Goal: Task Accomplishment & Management: Complete application form

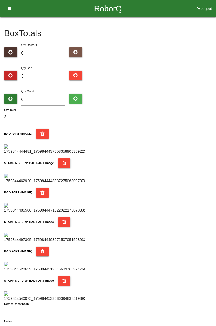
type input "0"
type input "7"
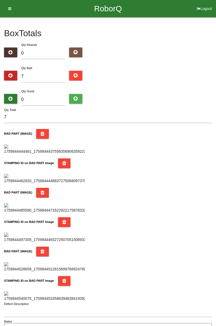
click at [214, 66] on div "Box Totals Translate Weight Weight unit: Rework Weight Bad Weight Good Weight 0…" at bounding box center [108, 175] width 216 height 317
click at [213, 62] on div "Box Totals Translate Weight Weight unit: Rework Weight Bad Weight Good Weight 0…" at bounding box center [108, 175] width 216 height 317
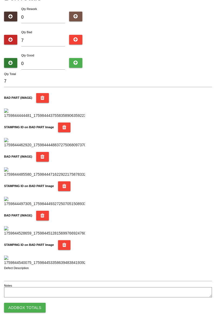
scroll to position [472, 0]
click at [32, 311] on button "Add Box Totals" at bounding box center [25, 308] width 42 height 10
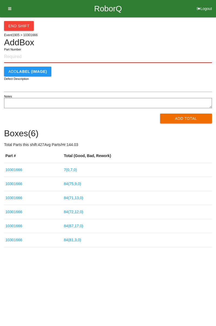
click at [75, 169] on link "7 ( 0 , 7 , 0 )" at bounding box center [70, 169] width 13 height 4
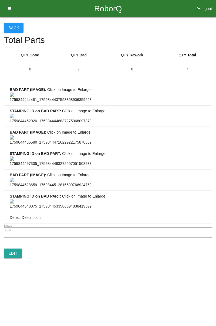
scroll to position [401, 0]
click at [14, 258] on link "Edit" at bounding box center [13, 253] width 18 height 10
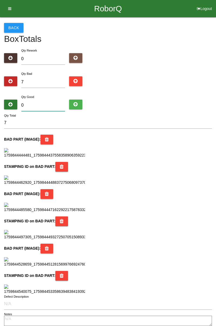
click at [43, 100] on input "0" at bounding box center [43, 105] width 44 height 12
type input "7"
type input "14"
type input "77"
type input "84"
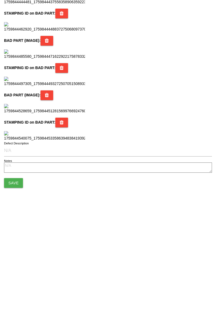
scroll to position [479, 0]
type input "77"
click at [16, 295] on button "Save" at bounding box center [13, 294] width 19 height 10
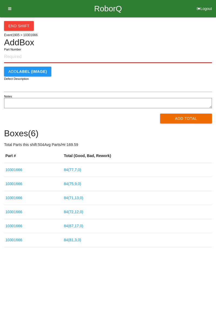
paste input "10301666"
type input "10301666"
click at [195, 115] on button "Add Total" at bounding box center [186, 119] width 52 height 10
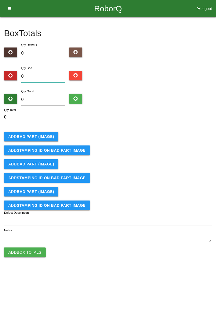
click at [42, 71] on input "0" at bounding box center [43, 77] width 44 height 12
type input "4"
click at [47, 132] on button "Add BAD PART (IMAGE)" at bounding box center [31, 137] width 54 height 10
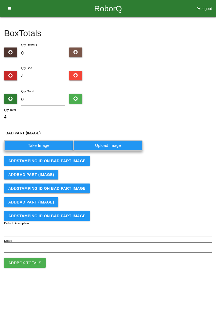
click at [41, 145] on label "Take Image" at bounding box center [38, 145] width 69 height 11
click at [0, 0] on \(IMAGE\) "Take Image" at bounding box center [0, 0] width 0 height 0
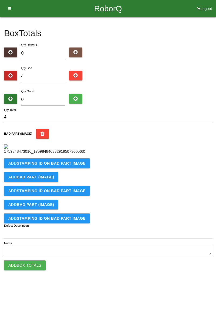
scroll to position [30, 0]
click at [65, 165] on b "STAMPING ID on BAD PART Image" at bounding box center [51, 163] width 69 height 4
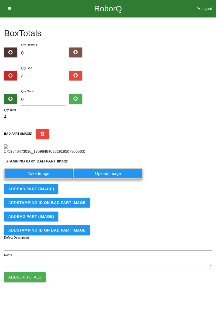
click at [47, 178] on label "Take Image" at bounding box center [38, 173] width 69 height 11
click at [0, 0] on PART "Take Image" at bounding box center [0, 0] width 0 height 0
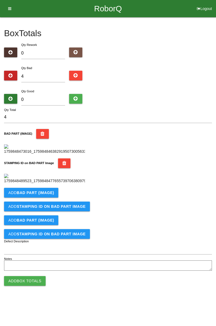
scroll to position [119, 0]
click at [50, 195] on b "BAD PART (IMAGE)" at bounding box center [35, 192] width 37 height 4
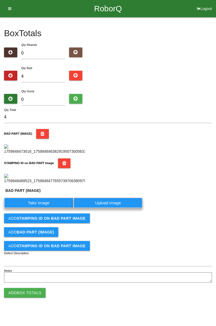
click at [41, 208] on label "Take Image" at bounding box center [38, 202] width 69 height 11
click at [0, 0] on \(IMAGE\) "Take Image" at bounding box center [0, 0] width 0 height 0
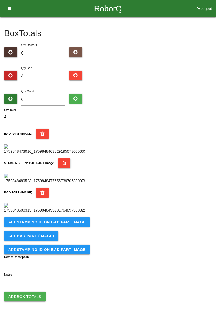
scroll to position [207, 0]
click at [67, 224] on b "STAMPING ID on BAD PART Image" at bounding box center [51, 222] width 69 height 4
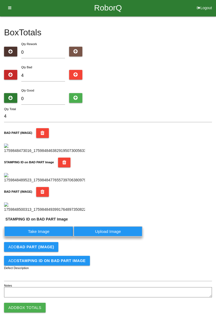
click at [48, 236] on label "Take Image" at bounding box center [38, 231] width 69 height 11
click at [0, 0] on PART "Take Image" at bounding box center [0, 0] width 0 height 0
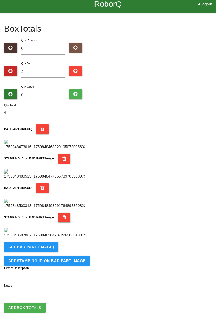
scroll to position [296, 0]
click at [48, 248] on b "BAD PART (IMAGE)" at bounding box center [35, 247] width 37 height 4
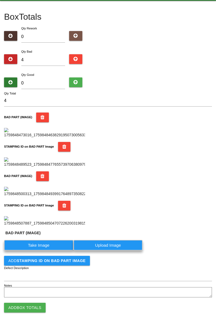
click at [43, 250] on label "Take Image" at bounding box center [38, 245] width 69 height 11
click at [0, 0] on \(IMAGE\) "Take Image" at bounding box center [0, 0] width 0 height 0
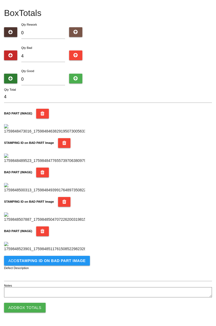
scroll to position [384, 0]
click at [60, 264] on button "Add STAMPING ID on BAD PART Image" at bounding box center [47, 261] width 86 height 10
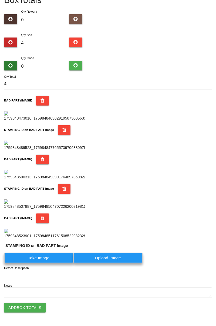
click at [46, 263] on label "Take Image" at bounding box center [38, 257] width 69 height 11
click at [0, 0] on PART "Take Image" at bounding box center [0, 0] width 0 height 0
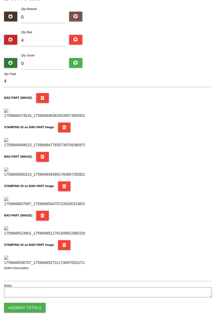
scroll to position [0, 0]
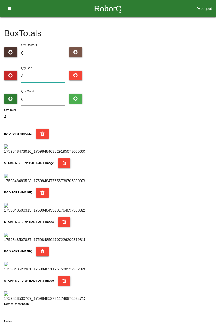
click at [44, 75] on input "4" at bounding box center [43, 77] width 44 height 12
type input "0"
type input "9"
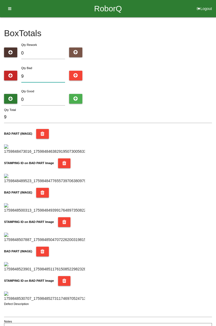
type input "9"
click at [51, 94] on input "0" at bounding box center [43, 100] width 44 height 12
type input "7"
type input "16"
type input "76"
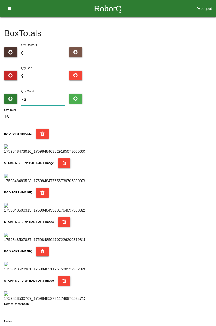
type input "85"
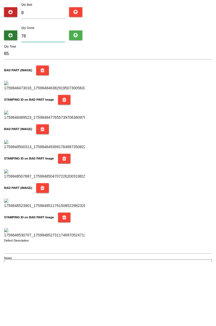
type input "7"
type input "16"
type input "75"
type input "84"
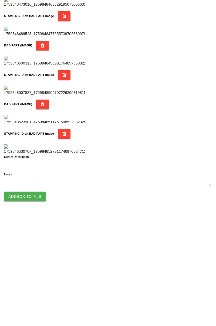
type input "75"
click at [33, 308] on button "Add Box Totals" at bounding box center [25, 308] width 42 height 10
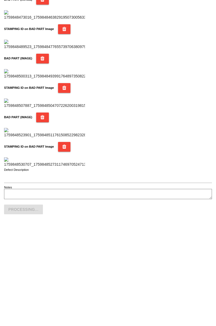
scroll to position [472, 0]
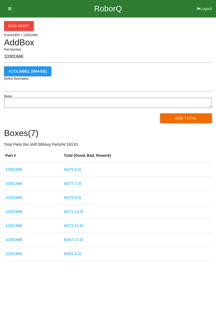
type input "10301666"
click at [184, 119] on button "Add Total" at bounding box center [186, 118] width 52 height 10
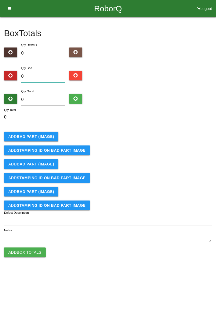
click at [46, 74] on input "0" at bounding box center [43, 77] width 44 height 12
click at [50, 75] on input "0" at bounding box center [43, 77] width 44 height 12
type input "2"
click at [48, 135] on b "BAD PART (IMAGE)" at bounding box center [35, 136] width 37 height 4
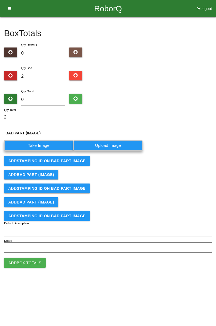
click at [44, 143] on label "Take Image" at bounding box center [38, 145] width 69 height 11
click at [0, 0] on \(IMAGE\) "Take Image" at bounding box center [0, 0] width 0 height 0
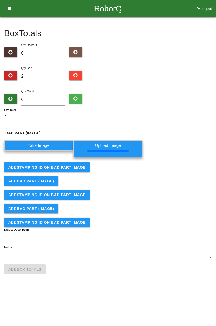
click at [75, 168] on b "STAMPING ID on BAD PART Image" at bounding box center [51, 167] width 69 height 4
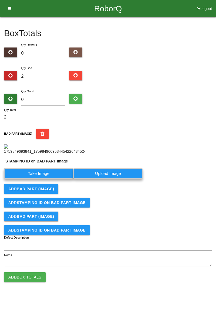
click at [64, 178] on label "Take Image" at bounding box center [38, 173] width 69 height 11
click at [0, 0] on PART "Take Image" at bounding box center [0, 0] width 0 height 0
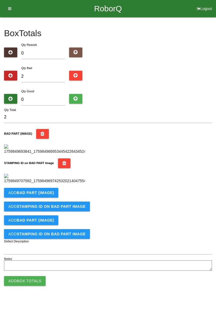
scroll to position [119, 0]
click at [54, 197] on button "Add BAD PART (IMAGE)" at bounding box center [31, 193] width 54 height 10
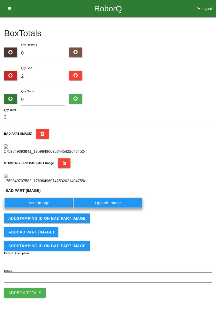
click at [44, 208] on label "Take Image" at bounding box center [38, 202] width 69 height 11
click at [0, 0] on \(IMAGE\) "Take Image" at bounding box center [0, 0] width 0 height 0
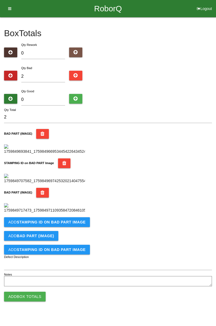
scroll to position [207, 0]
click at [77, 224] on b "STAMPING ID on BAD PART Image" at bounding box center [51, 222] width 69 height 4
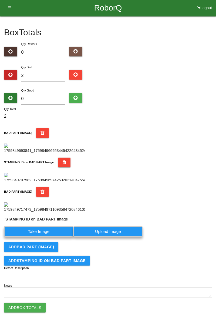
click at [51, 236] on label "Take Image" at bounding box center [38, 231] width 69 height 11
click at [0, 0] on PART "Take Image" at bounding box center [0, 0] width 0 height 0
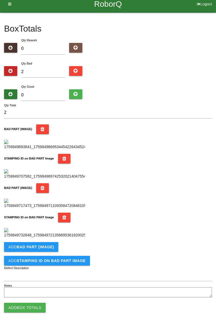
scroll to position [0, 0]
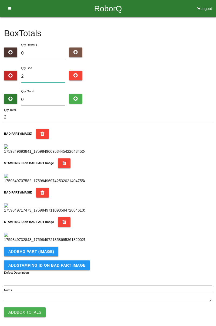
click at [45, 71] on input "2" at bounding box center [43, 77] width 44 height 12
click at [214, 91] on div "Box Totals Translate Weight Weight unit: Rework Weight Bad Weight Good Weight 0…" at bounding box center [108, 160] width 216 height 286
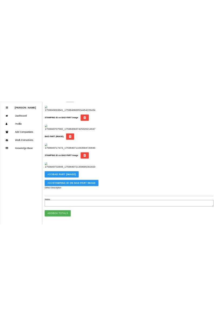
scroll to position [296, 0]
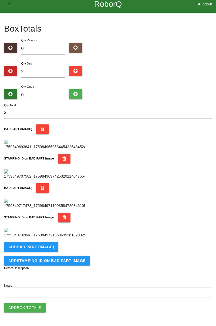
click at [47, 245] on b "BAD PART (IMAGE)" at bounding box center [35, 247] width 37 height 4
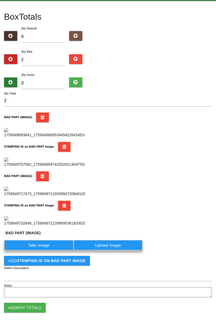
scroll to position [0, 0]
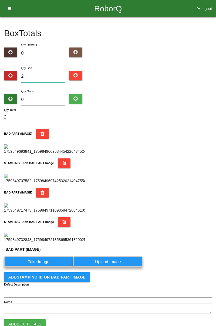
click at [51, 74] on input "2" at bounding box center [43, 77] width 44 height 12
type input "0"
type input "4"
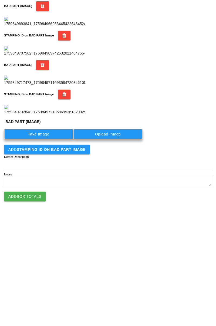
scroll to position [307, 0]
click at [50, 242] on label "Take Image" at bounding box center [38, 245] width 69 height 11
click at [0, 0] on \(IMAGE\) "Take Image" at bounding box center [0, 0] width 0 height 0
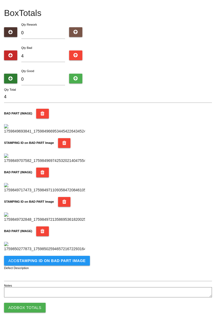
scroll to position [384, 0]
click at [64, 263] on button "Add STAMPING ID on BAD PART Image" at bounding box center [47, 261] width 86 height 10
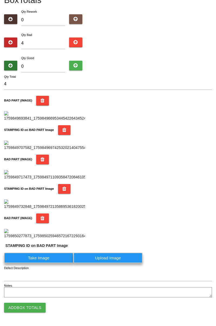
click at [53, 263] on label "Take Image" at bounding box center [38, 257] width 69 height 11
click at [0, 0] on PART "Take Image" at bounding box center [0, 0] width 0 height 0
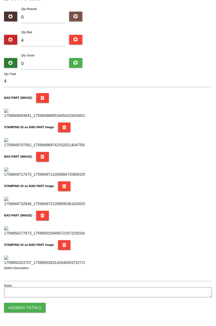
scroll to position [0, 0]
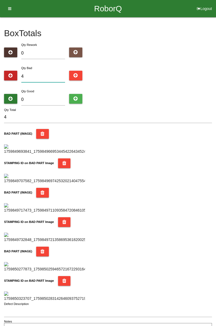
click at [50, 77] on input "4" at bounding box center [43, 77] width 44 height 12
type input "0"
type input "5"
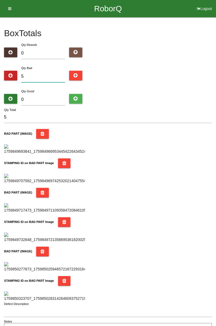
type input "5"
click at [49, 98] on input "0" at bounding box center [43, 100] width 44 height 12
type input "7"
type input "12"
type input "79"
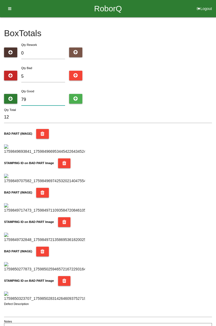
type input "84"
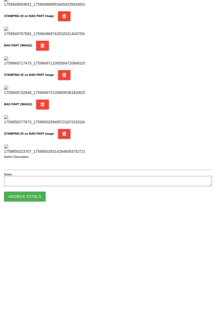
type input "79"
click at [34, 307] on button "Add Box Totals" at bounding box center [25, 308] width 42 height 10
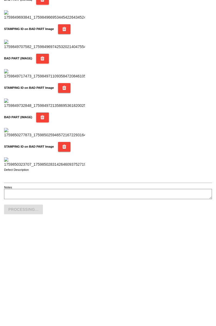
scroll to position [472, 0]
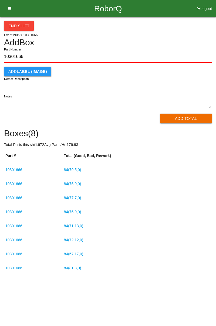
type input "10301666"
click at [188, 123] on button "Add Total" at bounding box center [186, 119] width 52 height 10
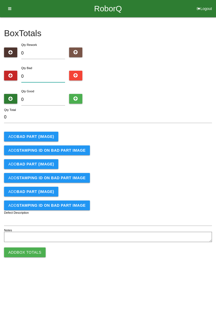
click at [43, 75] on input "0" at bounding box center [43, 77] width 44 height 12
type input "3"
click at [48, 135] on b "BAD PART (IMAGE)" at bounding box center [35, 136] width 37 height 4
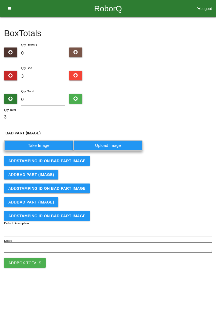
click at [49, 145] on label "Take Image" at bounding box center [38, 145] width 69 height 11
click at [0, 0] on \(IMAGE\) "Take Image" at bounding box center [0, 0] width 0 height 0
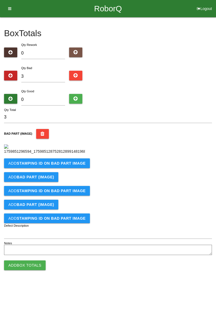
click at [64, 165] on b "STAMPING ID on BAD PART Image" at bounding box center [51, 163] width 69 height 4
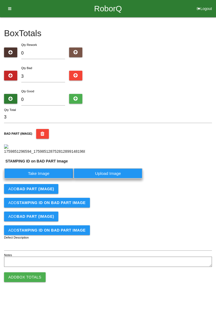
click at [53, 178] on label "Take Image" at bounding box center [38, 173] width 69 height 11
click at [0, 0] on PART "Take Image" at bounding box center [0, 0] width 0 height 0
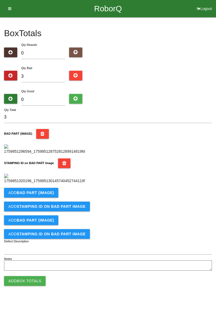
scroll to position [119, 0]
click at [49, 197] on button "Add BAD PART (IMAGE)" at bounding box center [31, 193] width 54 height 10
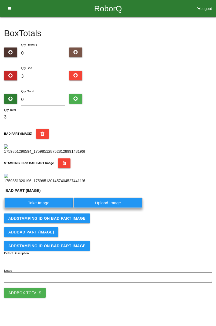
click at [49, 208] on label "Take Image" at bounding box center [38, 202] width 69 height 11
click at [0, 0] on \(IMAGE\) "Take Image" at bounding box center [0, 0] width 0 height 0
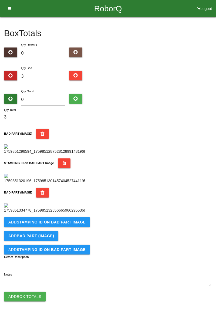
scroll to position [207, 0]
click at [80, 224] on b "STAMPING ID on BAD PART Image" at bounding box center [51, 222] width 69 height 4
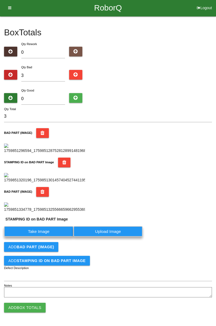
click at [52, 236] on label "Take Image" at bounding box center [38, 231] width 69 height 11
click at [0, 0] on PART "Take Image" at bounding box center [0, 0] width 0 height 0
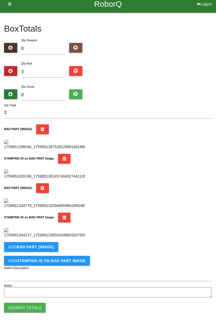
scroll to position [296, 0]
click at [51, 250] on button "Add BAD PART (IMAGE)" at bounding box center [31, 247] width 54 height 10
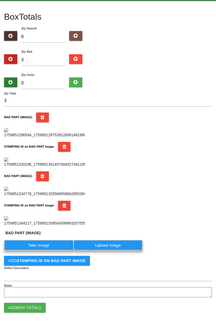
click at [46, 250] on label "Take Image" at bounding box center [38, 245] width 69 height 11
click at [0, 0] on \(IMAGE\) "Take Image" at bounding box center [0, 0] width 0 height 0
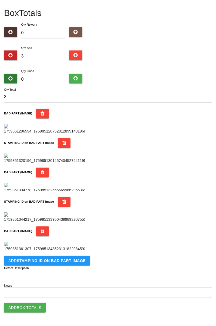
scroll to position [347, 0]
click at [72, 263] on b "STAMPING ID on BAD PART Image" at bounding box center [51, 260] width 69 height 4
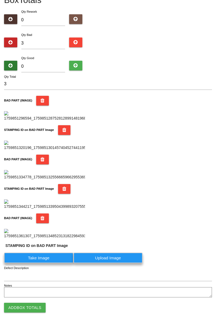
click at [50, 263] on label "Take Image" at bounding box center [38, 257] width 69 height 11
click at [0, 0] on PART "Take Image" at bounding box center [0, 0] width 0 height 0
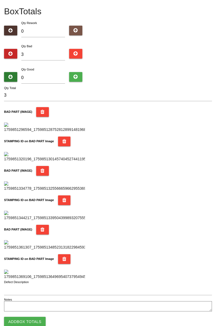
scroll to position [0, 0]
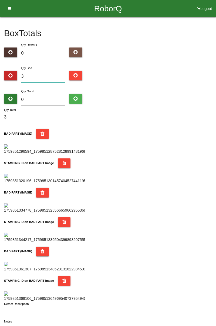
click at [51, 75] on input "3" at bounding box center [43, 77] width 44 height 12
click at [59, 95] on input "0" at bounding box center [43, 100] width 44 height 12
type input "8"
type input "11"
type input "81"
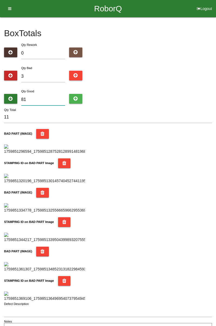
type input "84"
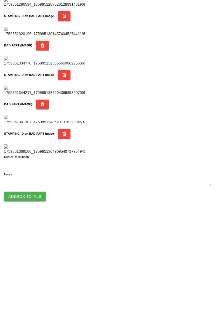
type input "81"
click at [32, 308] on button "Add Box Totals" at bounding box center [25, 308] width 42 height 10
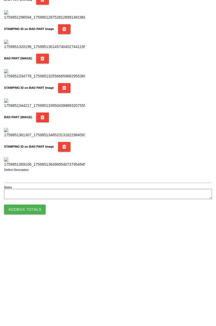
scroll to position [472, 0]
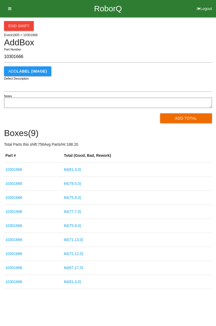
type input "10301666"
click at [191, 122] on button "Add Total" at bounding box center [186, 118] width 52 height 10
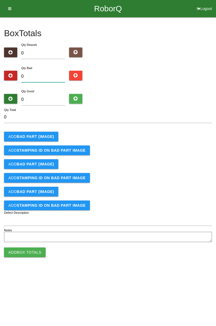
click at [42, 71] on input "0" at bounding box center [43, 77] width 44 height 12
type input "2"
click at [35, 136] on b "BAD PART (IMAGE)" at bounding box center [35, 136] width 37 height 4
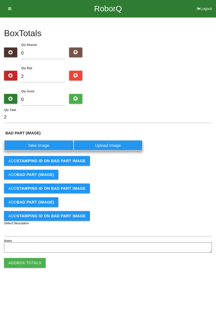
click at [43, 143] on label "Take Image" at bounding box center [38, 145] width 69 height 11
click at [0, 0] on \(IMAGE\) "Take Image" at bounding box center [0, 0] width 0 height 0
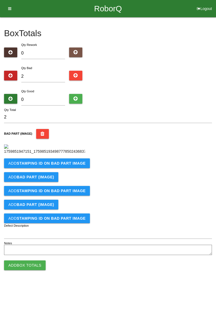
click at [71, 165] on b "STAMPING ID on BAD PART Image" at bounding box center [51, 163] width 69 height 4
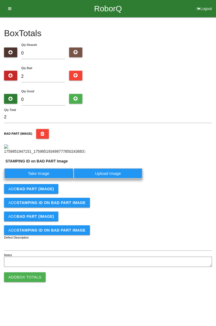
click at [56, 178] on label "Take Image" at bounding box center [38, 173] width 69 height 11
click at [0, 0] on PART "Take Image" at bounding box center [0, 0] width 0 height 0
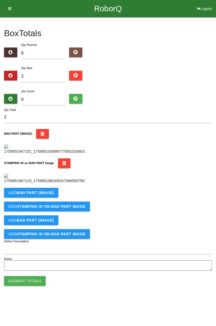
scroll to position [119, 0]
click at [44, 195] on b "BAD PART (IMAGE)" at bounding box center [35, 192] width 37 height 4
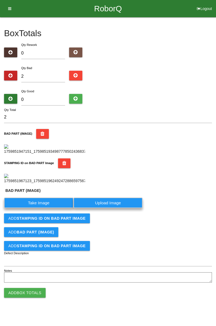
click at [45, 208] on label "Take Image" at bounding box center [38, 202] width 69 height 11
click at [0, 0] on \(IMAGE\) "Take Image" at bounding box center [0, 0] width 0 height 0
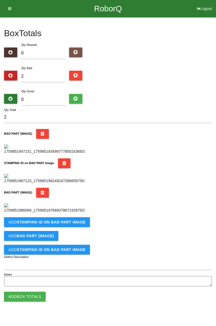
scroll to position [207, 0]
click at [78, 224] on b "STAMPING ID on BAD PART Image" at bounding box center [51, 222] width 69 height 4
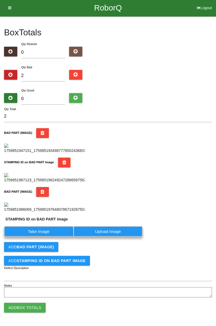
click at [49, 236] on label "Take Image" at bounding box center [38, 231] width 69 height 11
click at [0, 0] on PART "Take Image" at bounding box center [0, 0] width 0 height 0
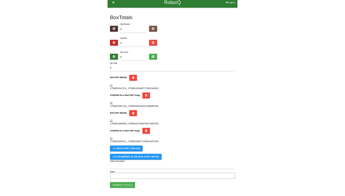
scroll to position [0, 0]
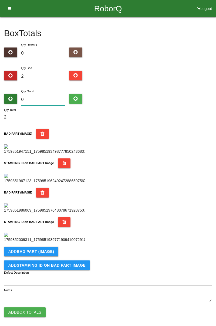
click at [42, 97] on input "0" at bounding box center [43, 100] width 44 height 12
click at [47, 71] on input "2" at bounding box center [43, 77] width 44 height 12
type input "0"
type input "3"
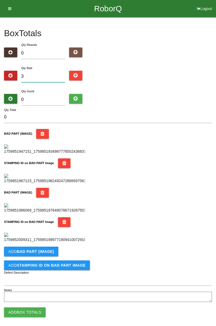
type input "3"
